Goal: Navigation & Orientation: Find specific page/section

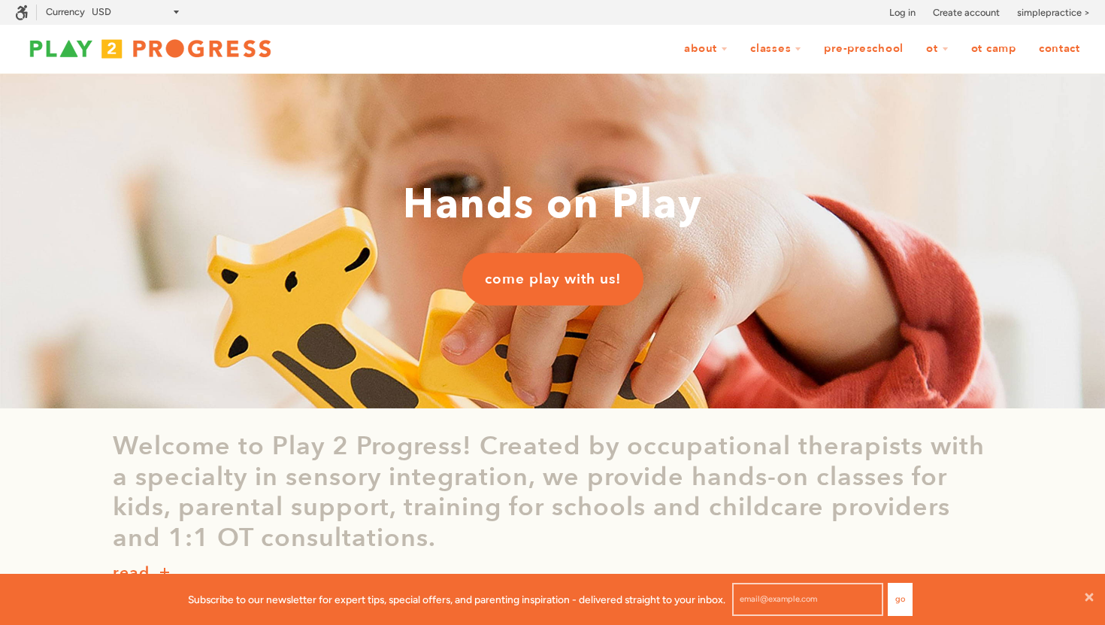
scroll to position [51, 1105]
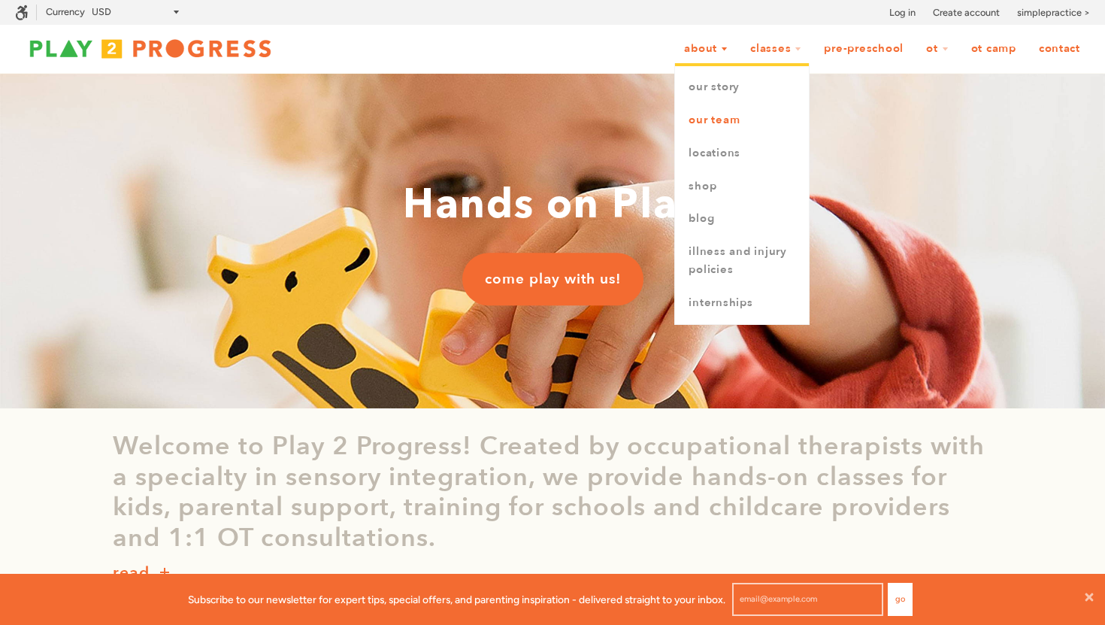
click at [702, 122] on link "Our Team" at bounding box center [742, 120] width 134 height 33
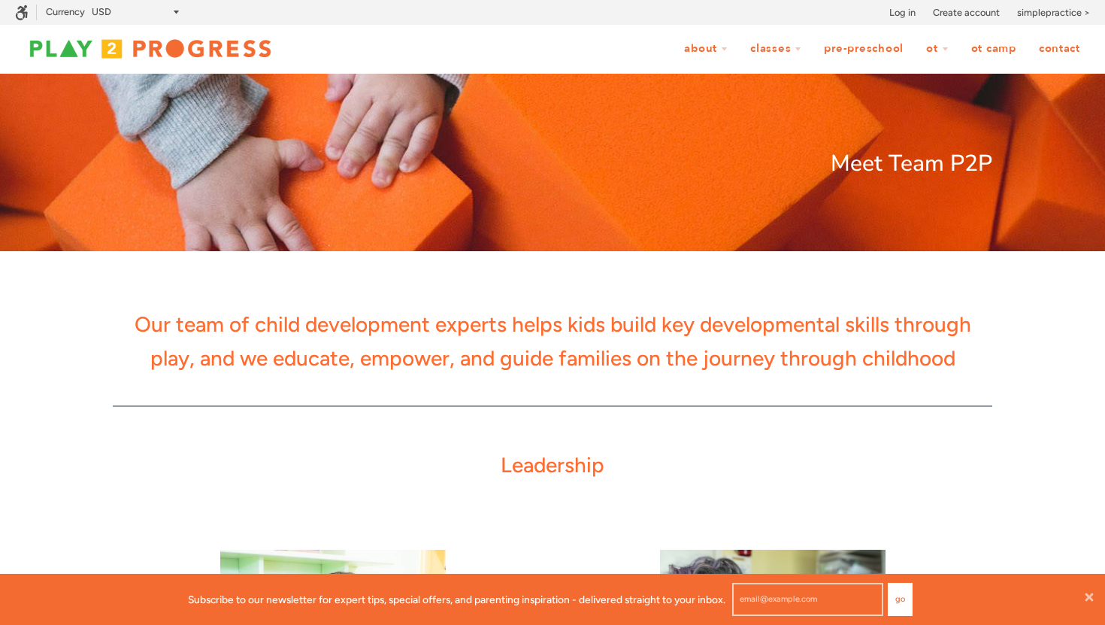
click at [199, 36] on img at bounding box center [150, 49] width 271 height 30
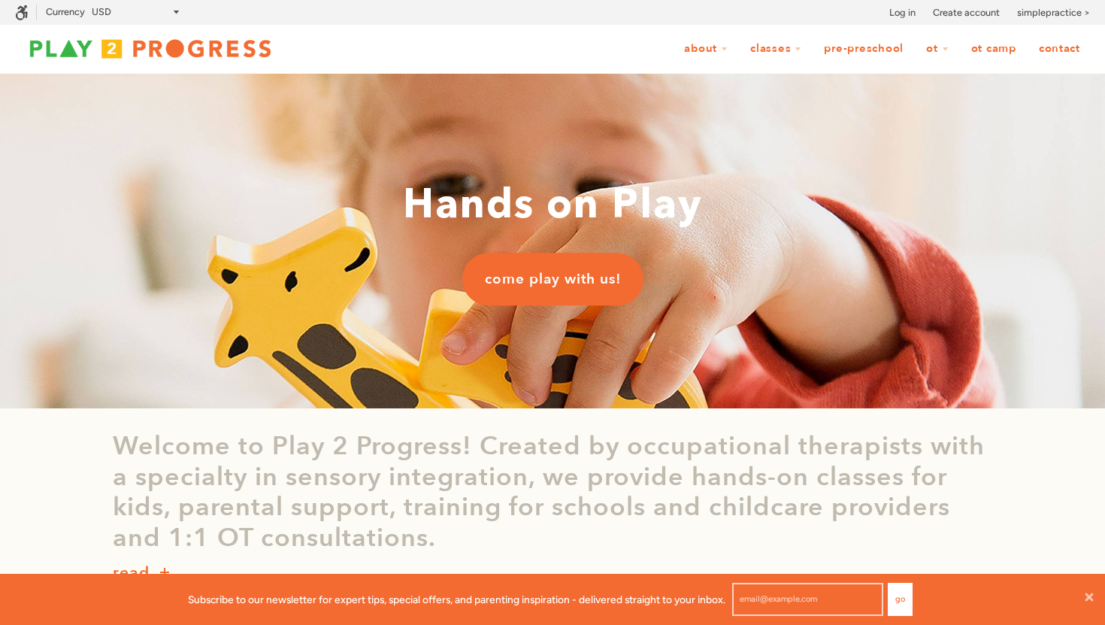
scroll to position [1, 1]
